Goal: Task Accomplishment & Management: Manage account settings

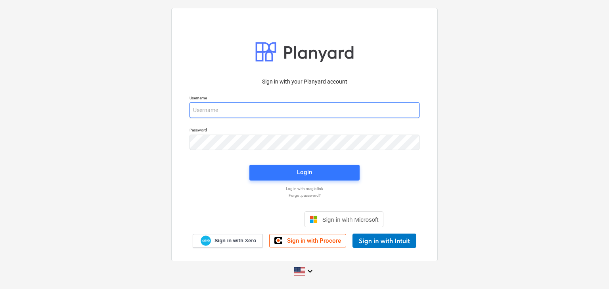
click at [211, 112] on input "email" at bounding box center [305, 110] width 230 height 16
paste input "[EMAIL_ADDRESS][DOMAIN_NAME]"
type input "[EMAIL_ADDRESS][DOMAIN_NAME]"
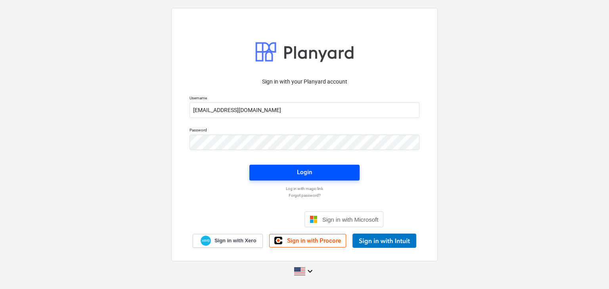
click at [287, 169] on span "Login" at bounding box center [304, 172] width 91 height 10
